Goal: Information Seeking & Learning: Learn about a topic

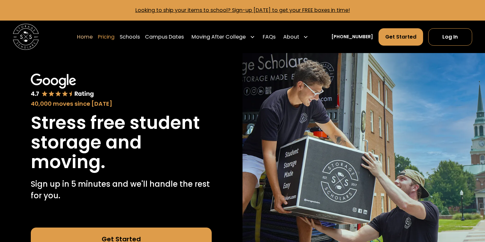
click at [115, 39] on link "Pricing" at bounding box center [106, 37] width 17 height 18
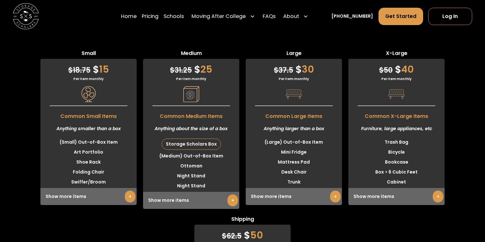
scroll to position [1655, 0]
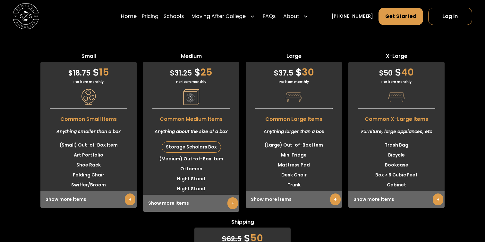
click at [128, 205] on link "+" at bounding box center [130, 199] width 11 height 12
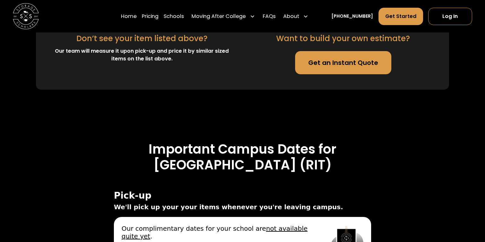
scroll to position [2279, 0]
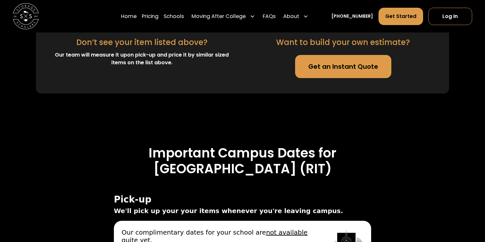
click at [345, 78] on link "Get an Instant Quote" at bounding box center [343, 66] width 97 height 23
click at [276, 13] on link "FAQs" at bounding box center [269, 16] width 13 height 18
